Goal: Task Accomplishment & Management: Complete application form

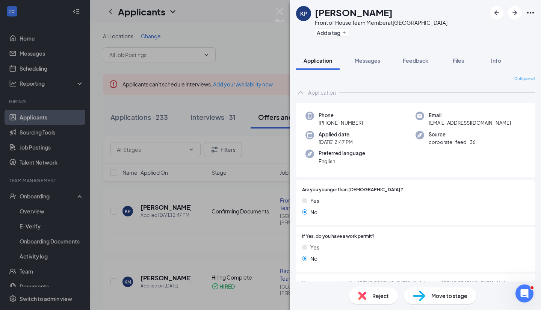
scroll to position [416, 0]
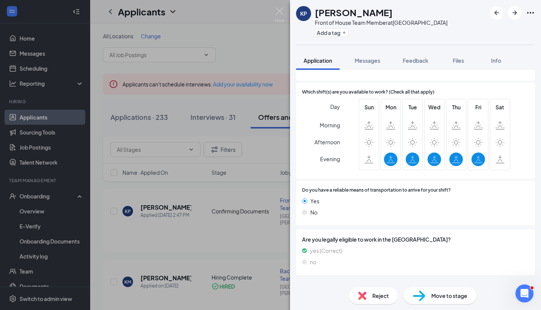
click at [51, 199] on div "KP [PERSON_NAME] Front of House Team Member at [GEOGRAPHIC_DATA] Add a tag Appl…" at bounding box center [270, 155] width 541 height 310
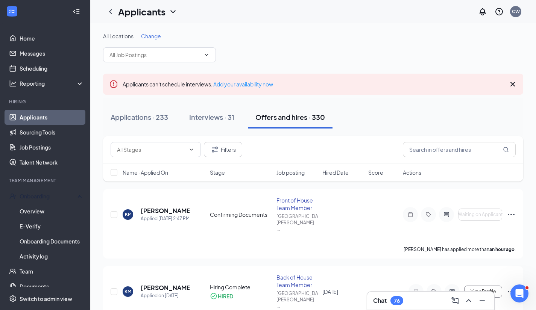
click at [51, 199] on div "Onboarding" at bounding box center [49, 197] width 58 height 8
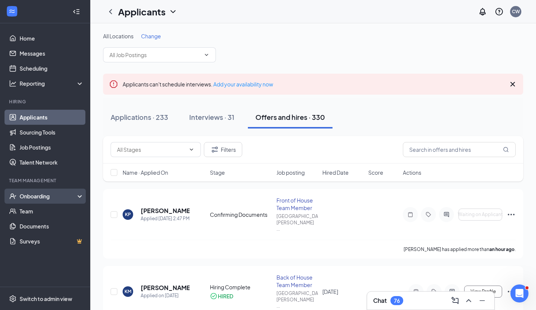
click at [52, 199] on div "Onboarding" at bounding box center [49, 197] width 58 height 8
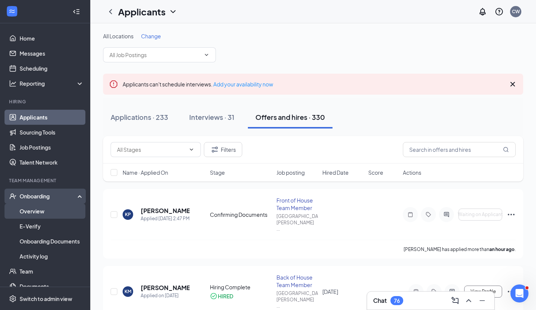
click at [47, 213] on link "Overview" at bounding box center [52, 211] width 64 height 15
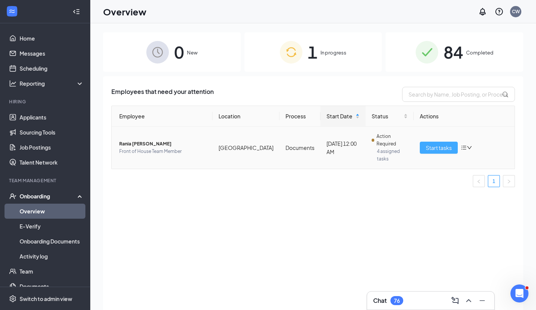
click at [433, 149] on span "Start tasks" at bounding box center [439, 148] width 26 height 8
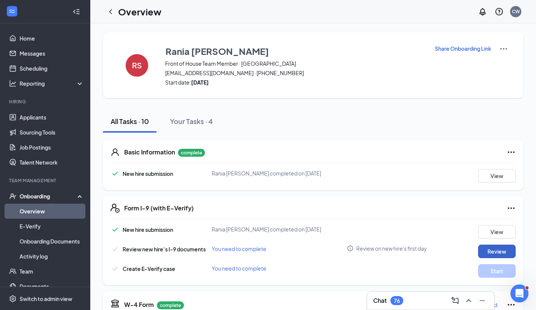
click at [493, 248] on button "Review" at bounding box center [497, 252] width 38 height 14
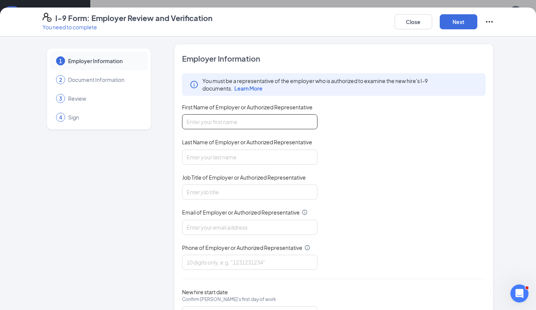
click at [235, 118] on input "First Name of Employer or Authorized Representative" at bounding box center [249, 121] width 135 height 15
type input "[PERSON_NAME]"
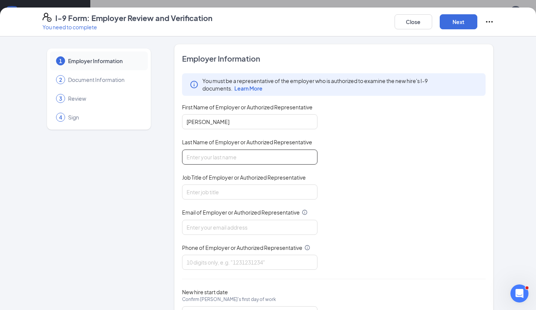
type input "[PERSON_NAME]"
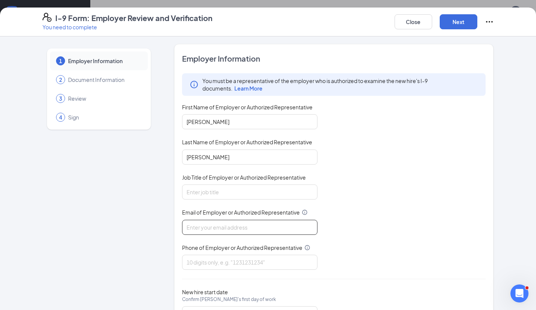
type input "[EMAIL_ADDRESS][DOMAIN_NAME]"
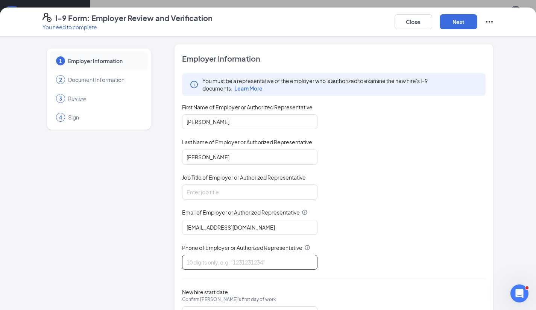
type input "6165583658"
click at [200, 191] on input "Job Title of Employer or Authorized Representative" at bounding box center [249, 192] width 135 height 15
type input "Executive Consultant"
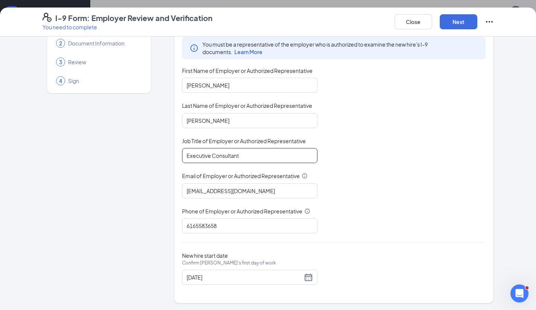
scroll to position [36, 0]
click at [456, 21] on button "Next" at bounding box center [459, 21] width 38 height 15
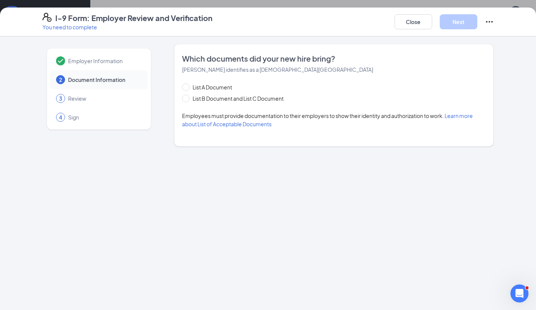
scroll to position [0, 0]
click at [182, 100] on input "List B Document and List C Document" at bounding box center [184, 97] width 5 height 5
radio input "true"
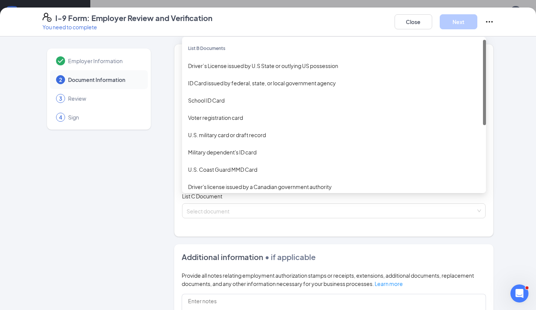
click at [205, 165] on div "Select document List B Documents Driver’s License issued by U.S State or outlyi…" at bounding box center [334, 165] width 304 height 15
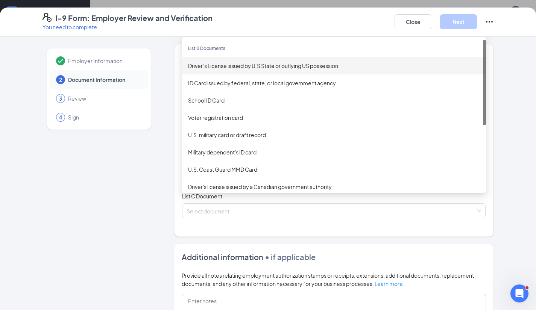
click at [224, 64] on div "Driver’s License issued by U.S State or outlying US possession" at bounding box center [334, 66] width 292 height 8
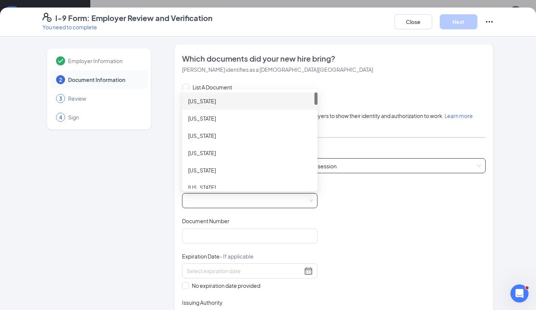
click at [236, 198] on span at bounding box center [250, 201] width 126 height 14
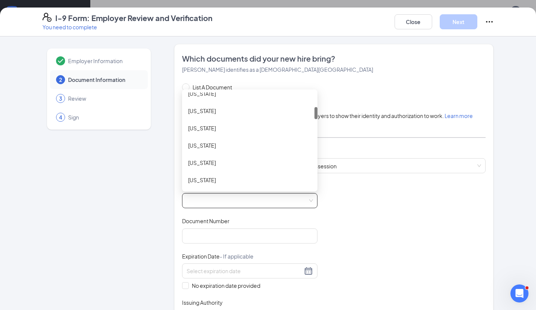
scroll to position [111, 0]
click at [211, 167] on div "[US_STATE]" at bounding box center [249, 162] width 135 height 17
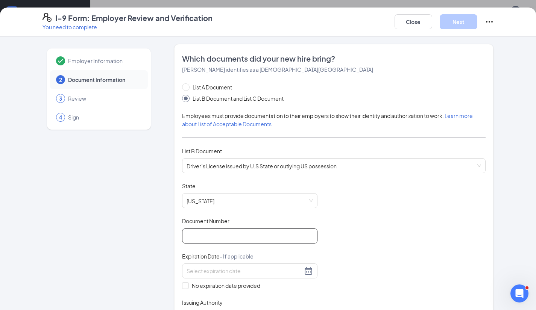
click at [212, 237] on input "Document Number" at bounding box center [249, 236] width 135 height 15
type input "S316-723-05-923-0"
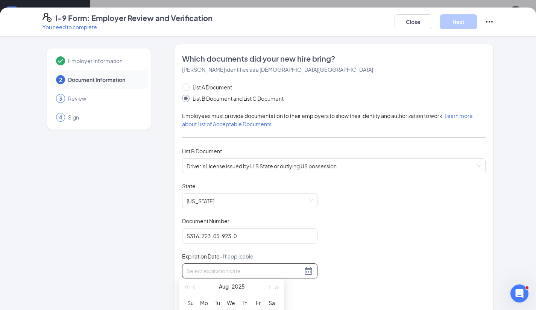
click at [212, 270] on input at bounding box center [245, 271] width 116 height 8
click at [270, 287] on span "button" at bounding box center [269, 288] width 4 height 4
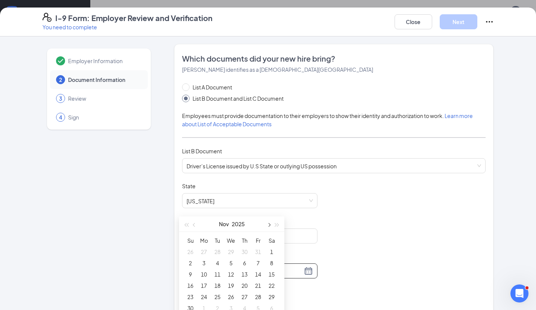
scroll to position [62, 0]
click at [193, 296] on div "23" at bounding box center [190, 297] width 9 height 9
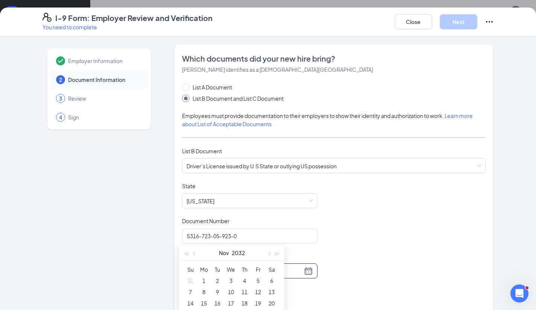
scroll to position [120, 0]
click at [217, 287] on div "23" at bounding box center [217, 290] width 9 height 9
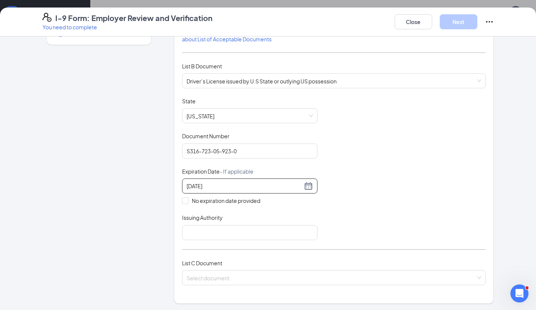
scroll to position [85, 0]
type input "[DATE]"
click at [248, 237] on input "Issuing Authority" at bounding box center [249, 232] width 135 height 15
type input "FL"
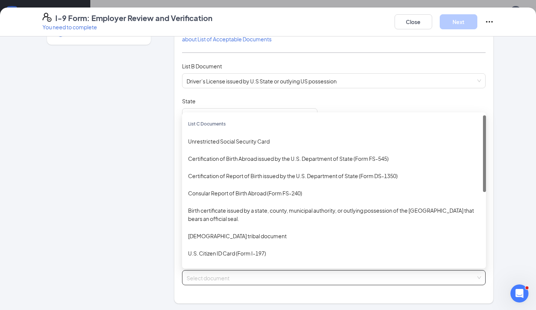
click at [216, 273] on input "search" at bounding box center [332, 276] width 290 height 11
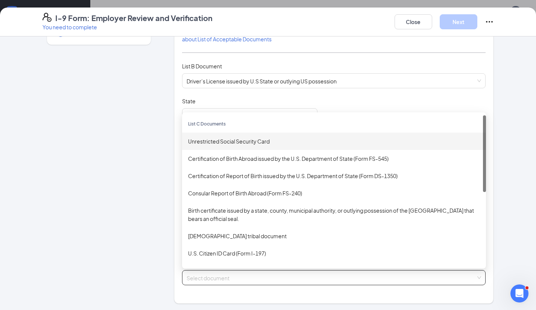
click at [253, 142] on div "Unrestricted Social Security Card" at bounding box center [334, 141] width 292 height 8
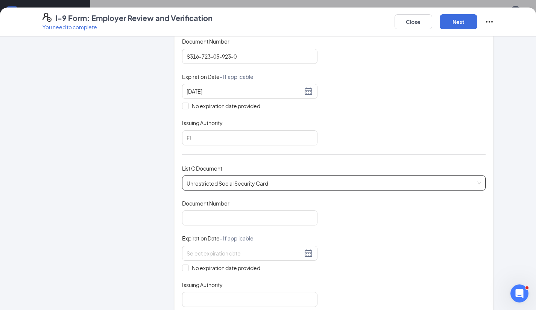
scroll to position [181, 0]
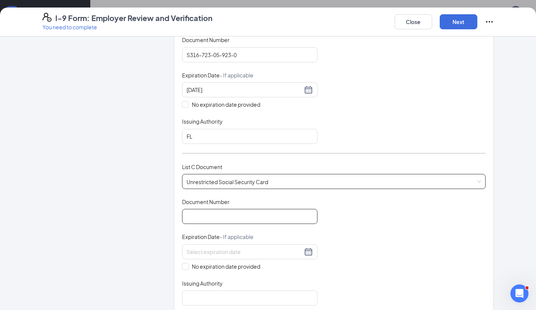
click at [197, 216] on input "Document Number" at bounding box center [249, 216] width 135 height 15
type input "597801652"
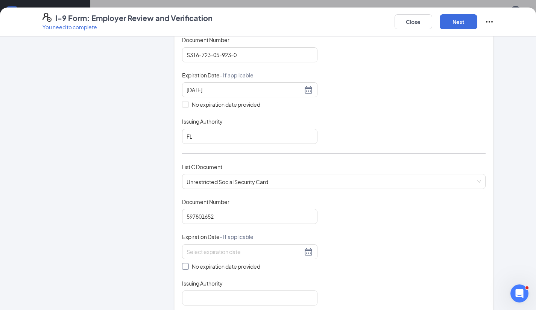
click at [189, 264] on span "No expiration date provided" at bounding box center [226, 266] width 74 height 8
click at [187, 264] on input "No expiration date provided" at bounding box center [184, 265] width 5 height 5
checkbox input "true"
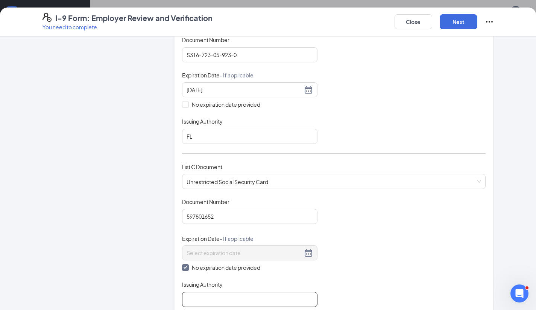
click at [219, 296] on input "Issuing Authority" at bounding box center [249, 299] width 135 height 15
type input "US SS Administration"
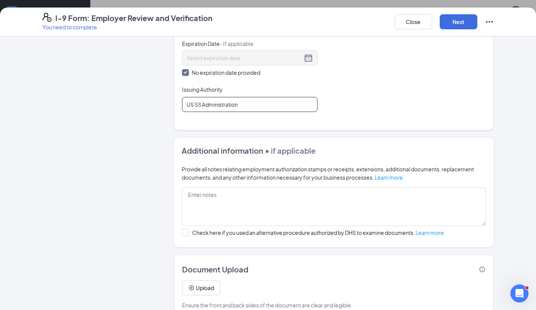
scroll to position [393, 0]
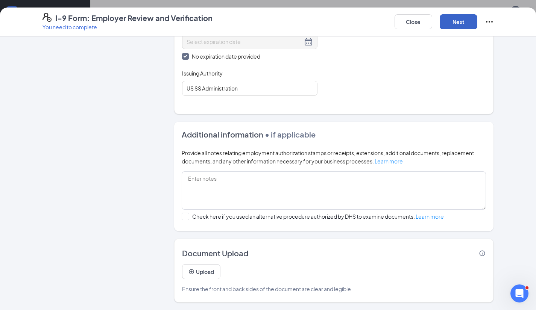
click at [459, 22] on button "Next" at bounding box center [459, 21] width 38 height 15
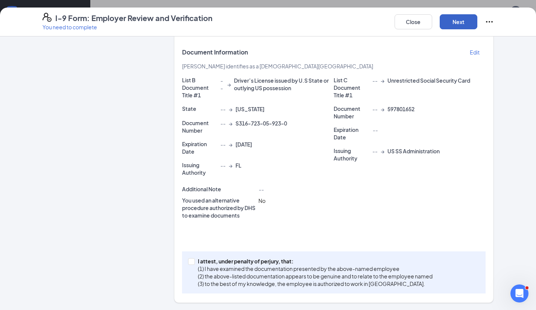
scroll to position [140, 0]
click at [188, 259] on input "I attest, under penalty of [PERSON_NAME], that: (1) I have examined the documen…" at bounding box center [190, 260] width 5 height 5
checkbox input "true"
click at [457, 24] on button "Next" at bounding box center [459, 21] width 38 height 15
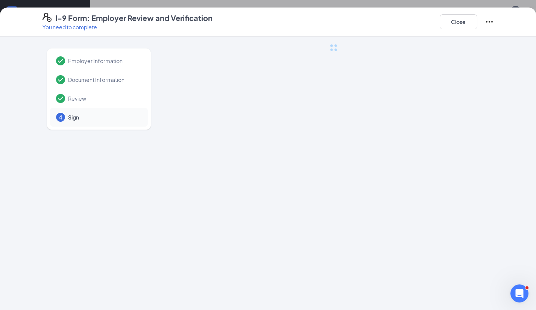
scroll to position [0, 0]
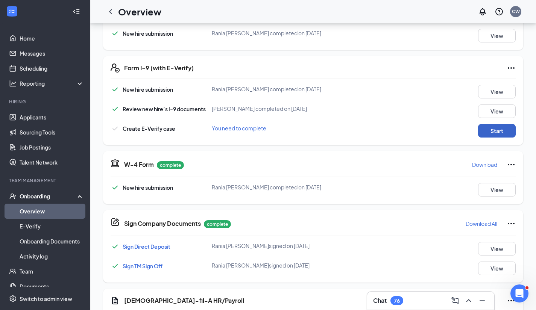
click at [486, 128] on button "Start" at bounding box center [497, 131] width 38 height 14
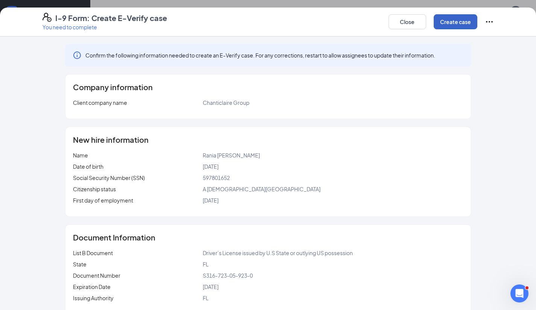
click at [455, 20] on button "Create case" at bounding box center [456, 21] width 44 height 15
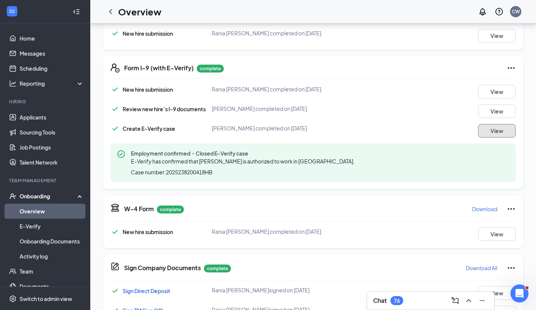
scroll to position [281, 0]
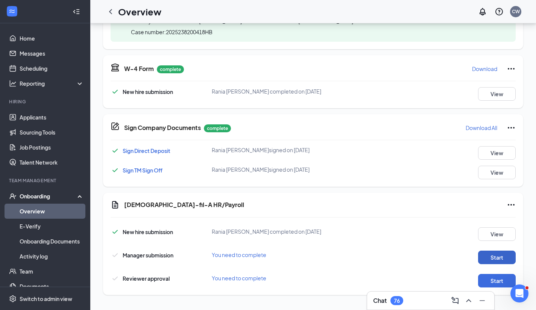
click at [493, 252] on button "Start" at bounding box center [497, 258] width 38 height 14
click at [497, 280] on button "Start" at bounding box center [497, 281] width 38 height 14
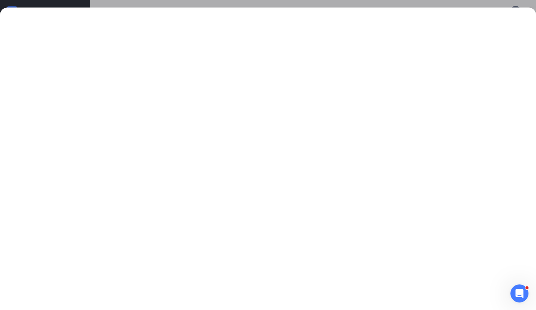
scroll to position [164, 0]
